Goal: Book appointment/travel/reservation

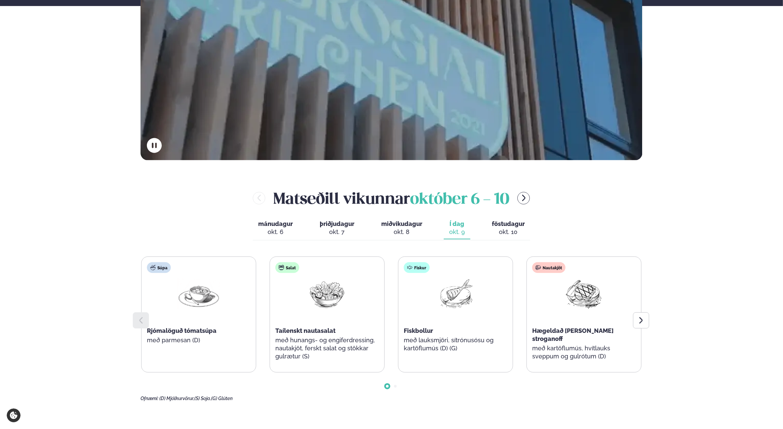
scroll to position [235, 0]
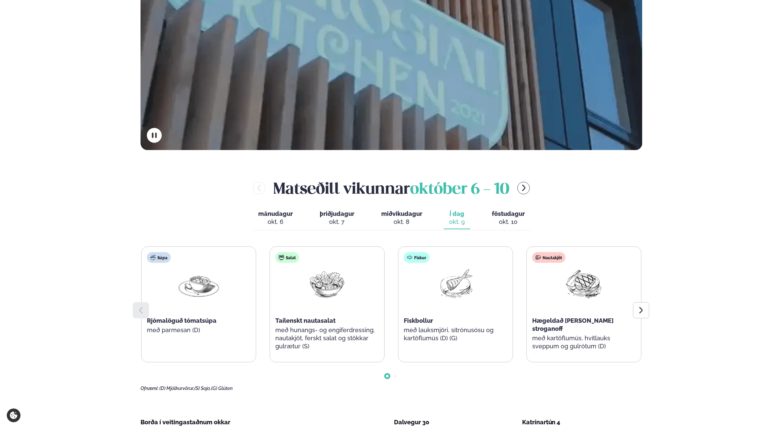
click at [643, 313] on icon at bounding box center [641, 310] width 8 height 8
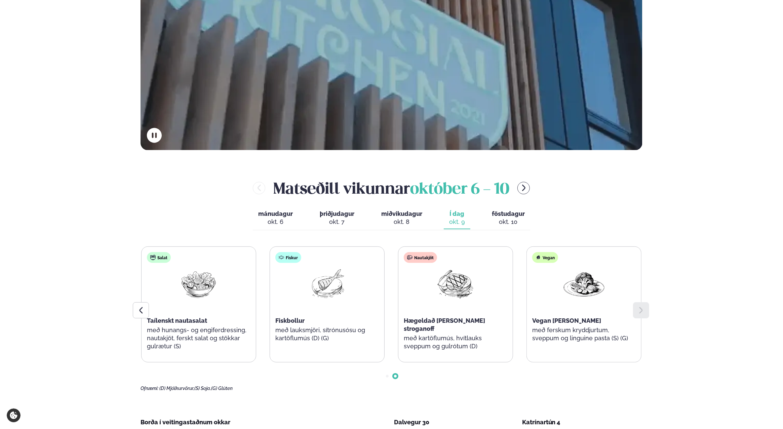
click at [141, 312] on icon at bounding box center [140, 310] width 3 height 6
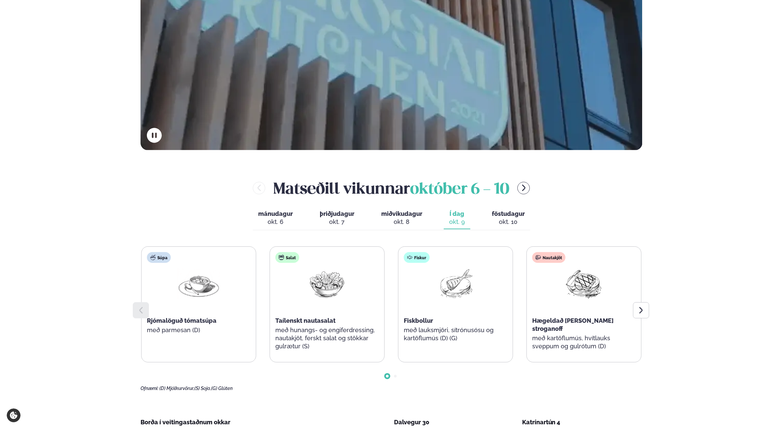
click at [499, 217] on button "föstudagur fös. [DATE]" at bounding box center [508, 218] width 44 height 22
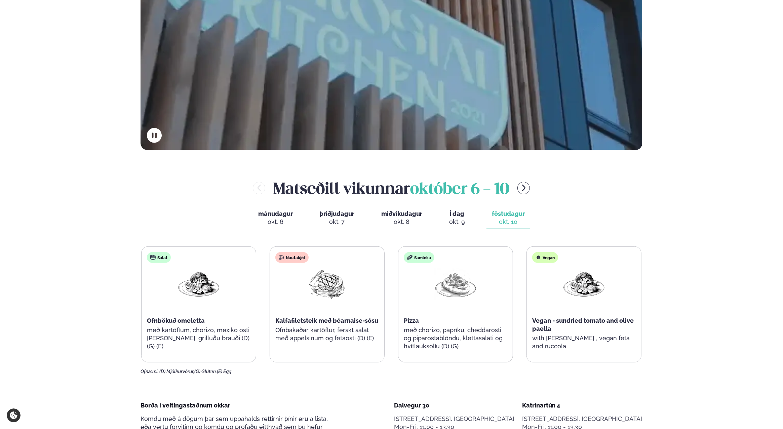
click at [451, 221] on div "okt. 9" at bounding box center [457, 222] width 16 height 8
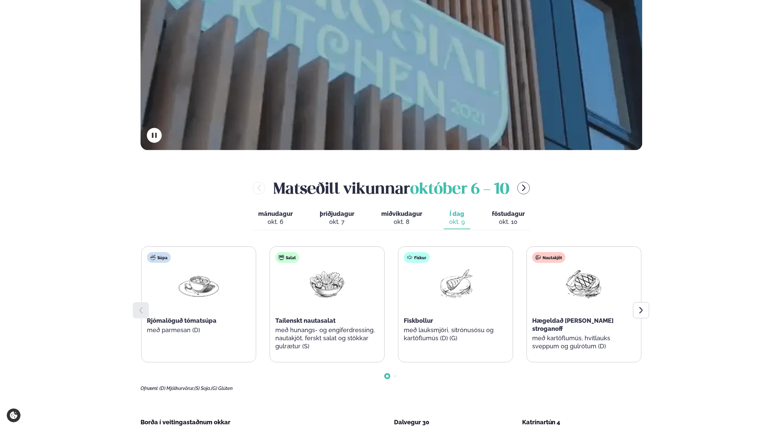
click at [509, 220] on div "okt. 10" at bounding box center [508, 222] width 33 height 8
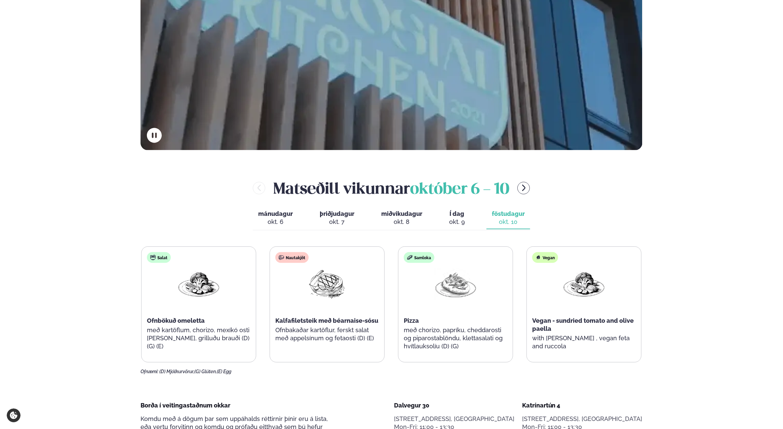
click at [454, 213] on span "Í dag" at bounding box center [457, 214] width 16 height 8
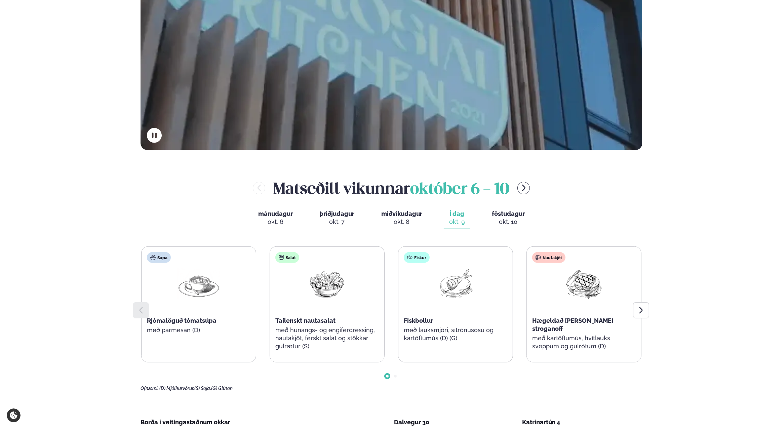
click at [638, 309] on icon at bounding box center [641, 310] width 8 height 8
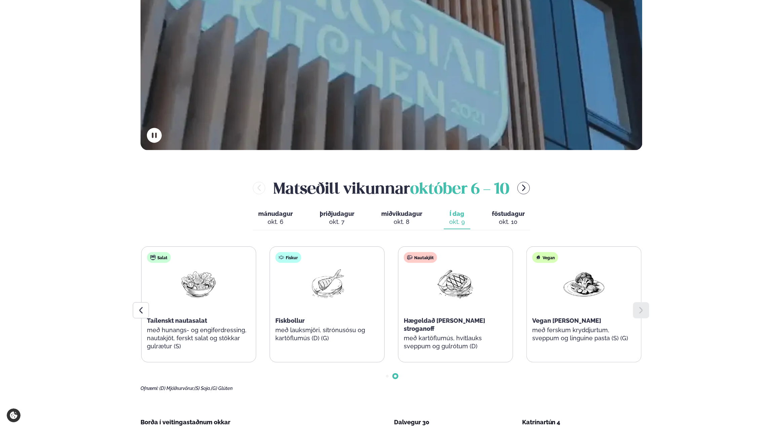
click at [136, 309] on div at bounding box center [141, 310] width 16 height 16
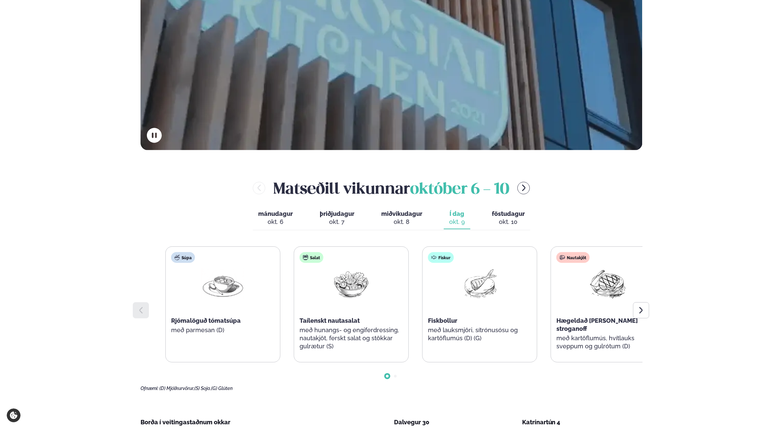
click at [353, 332] on p "með hunangs- og engiferdressing, nautakjöt, ferskt salat og stökkar gulrætur (S)" at bounding box center [350, 338] width 103 height 24
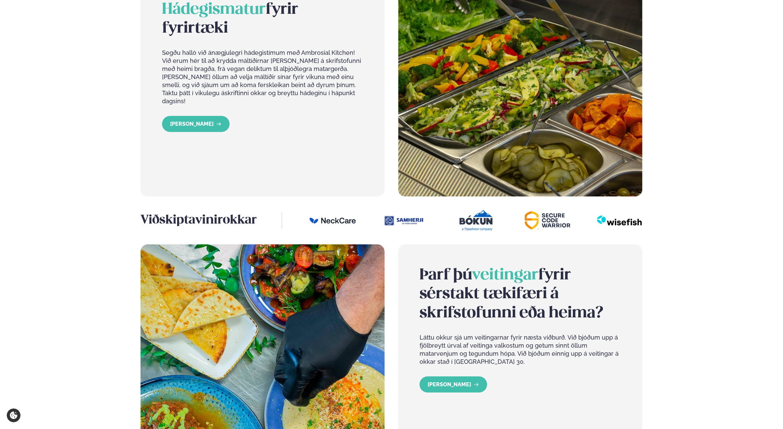
scroll to position [456, 0]
